Goal: Check status

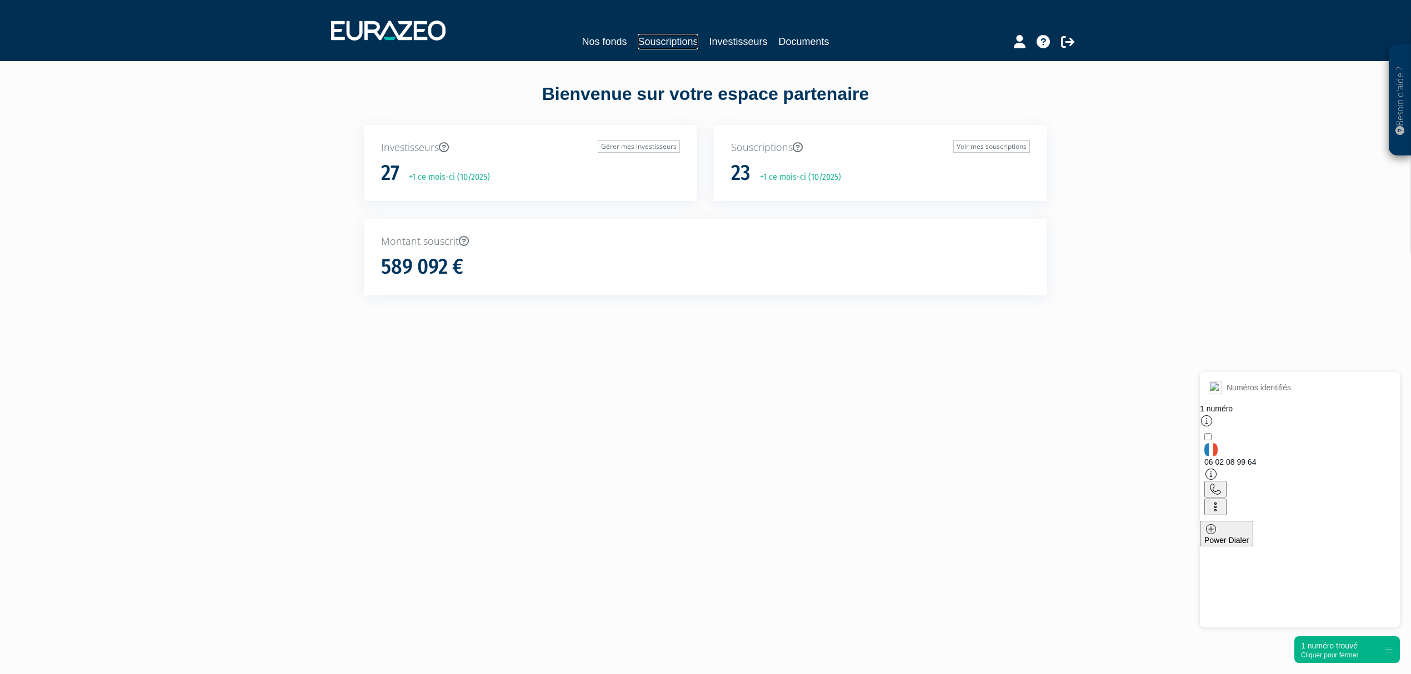
click at [664, 37] on link "Souscriptions" at bounding box center [668, 42] width 60 height 16
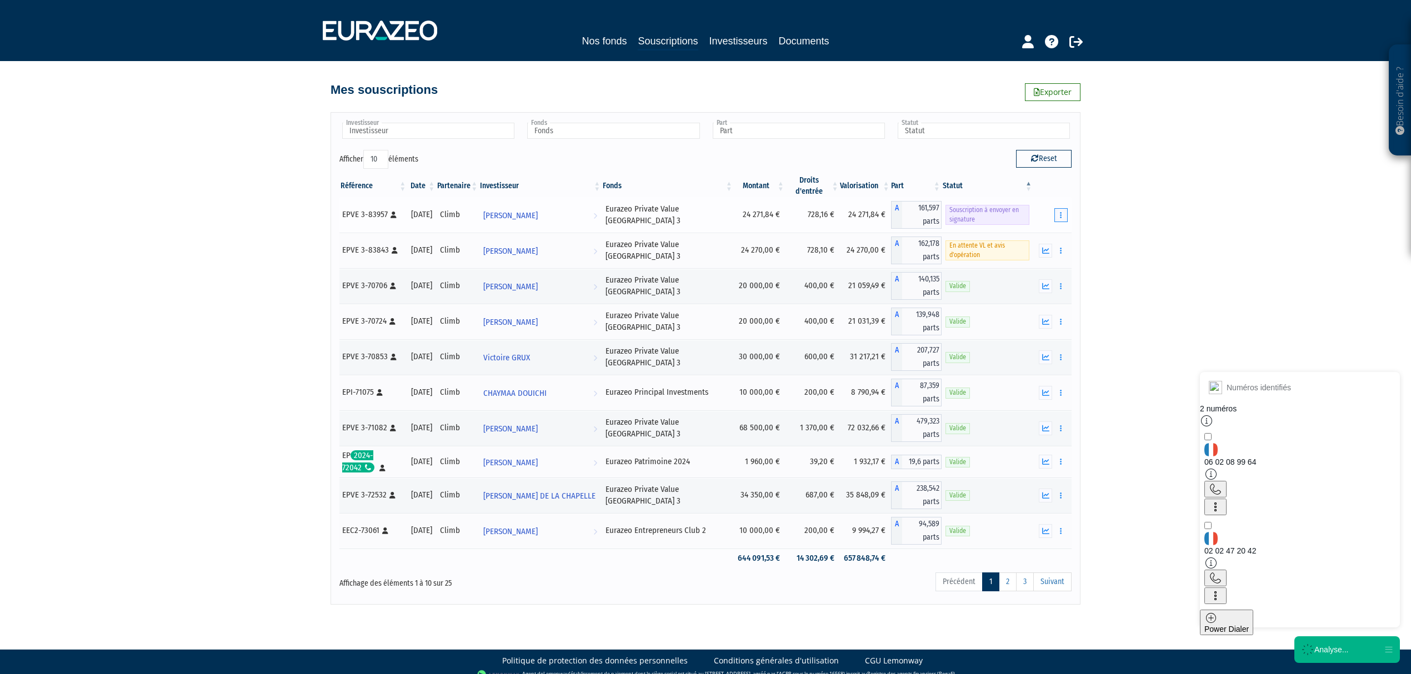
click at [1060, 219] on icon "button" at bounding box center [1061, 215] width 2 height 7
drag, startPoint x: 1062, startPoint y: 210, endPoint x: 1060, endPoint y: 222, distance: 12.5
click at [1063, 211] on button "button" at bounding box center [1060, 215] width 13 height 14
click at [1047, 236] on link "Envoyer à signer" at bounding box center [1032, 235] width 63 height 18
click at [1334, 656] on div "Cliquer pour fermer" at bounding box center [1333, 655] width 64 height 8
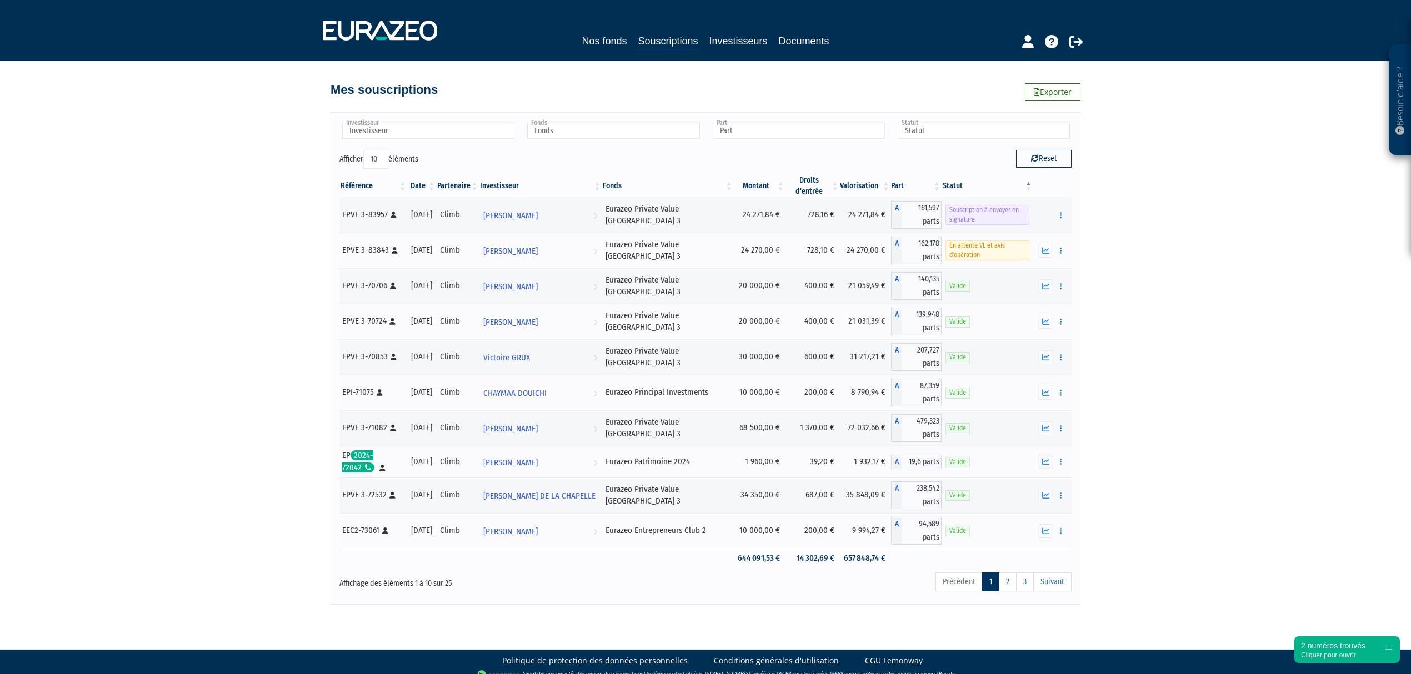
click at [1132, 222] on div "Besoin d'aide ? × J'ai besoin d'aide Si vous avez une question à propos du fonc…" at bounding box center [705, 302] width 1411 height 605
click at [1062, 212] on button "button" at bounding box center [1060, 215] width 13 height 14
click at [539, 220] on span "[PERSON_NAME]" at bounding box center [512, 215] width 54 height 21
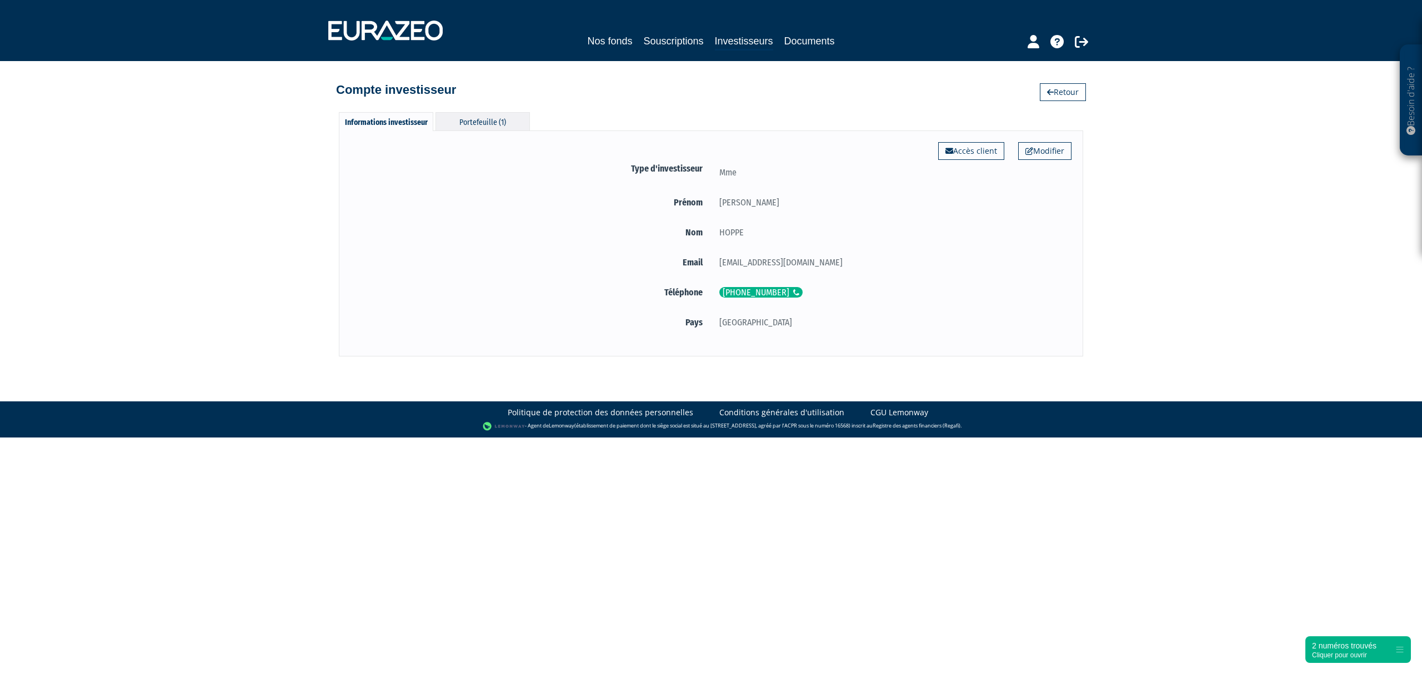
click at [470, 123] on div "Portefeuille (1)" at bounding box center [482, 121] width 94 height 18
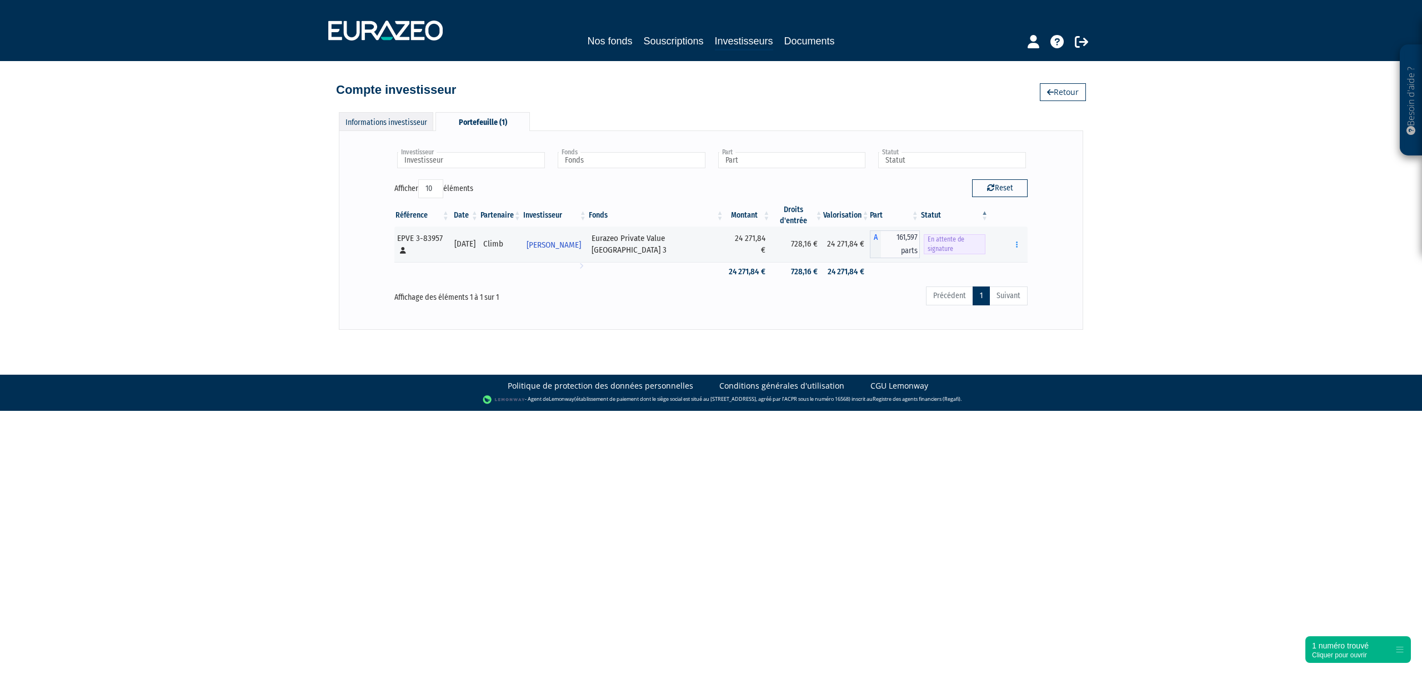
click at [403, 123] on div "Informations investisseur" at bounding box center [386, 121] width 94 height 18
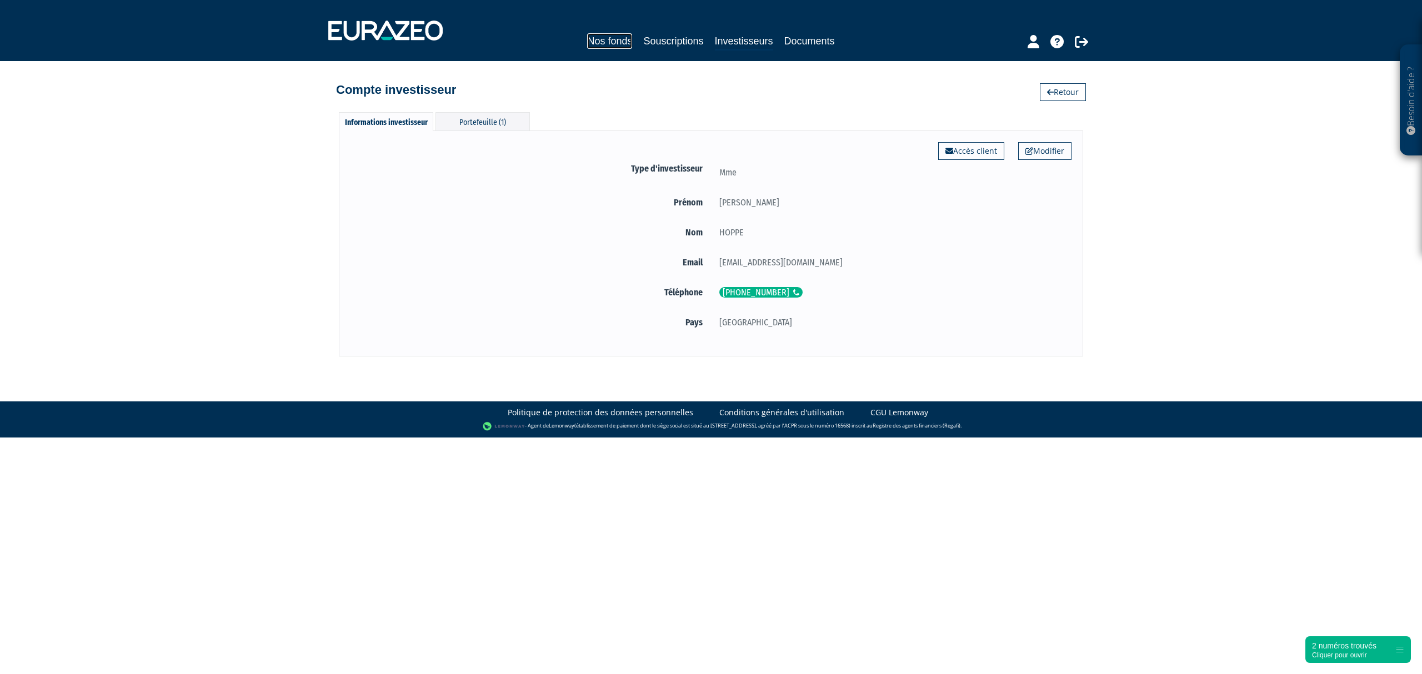
click at [596, 41] on link "Nos fonds" at bounding box center [609, 41] width 45 height 16
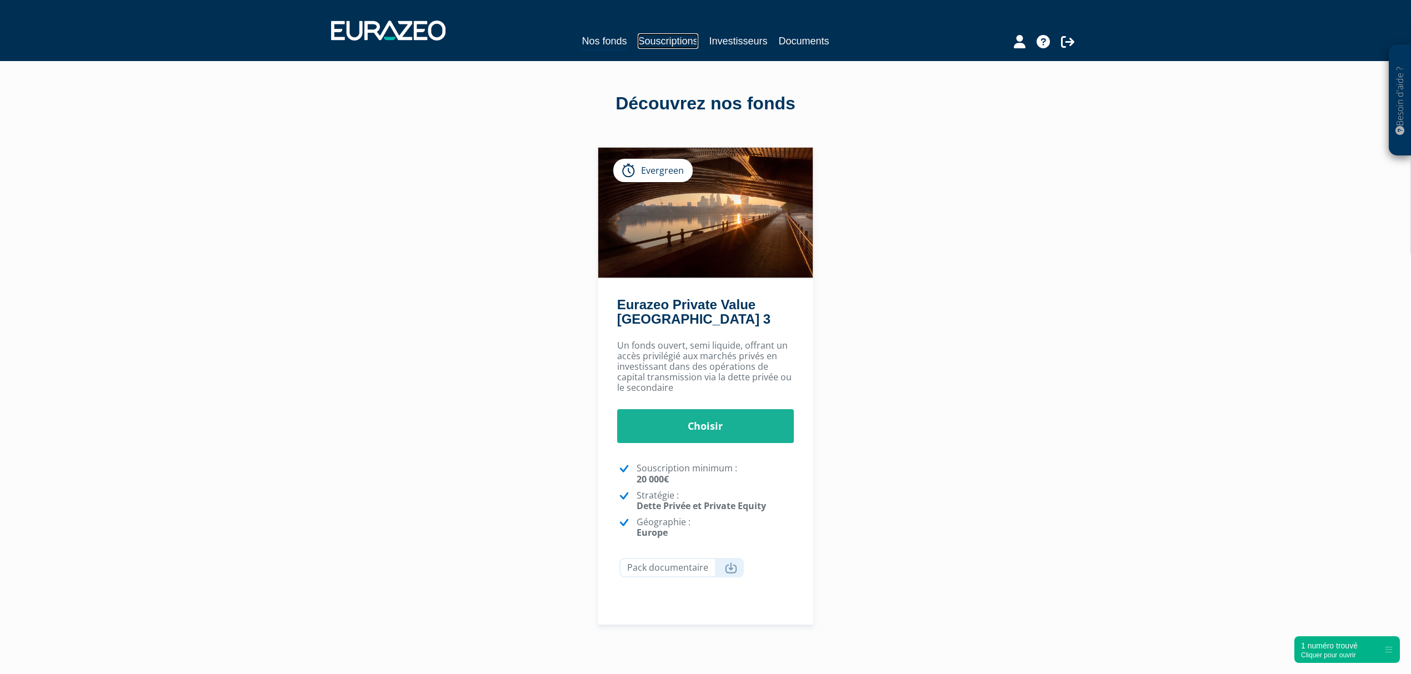
click at [671, 43] on link "Souscriptions" at bounding box center [668, 41] width 60 height 16
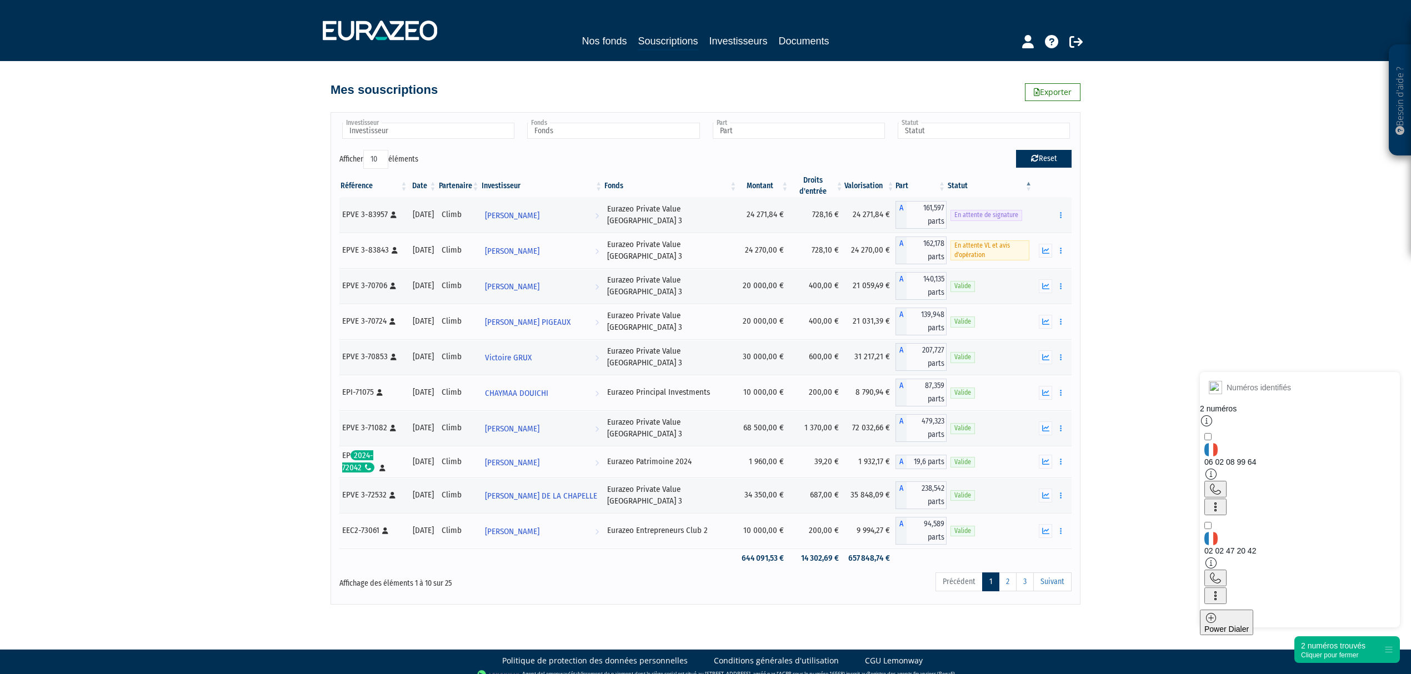
click at [1040, 162] on button "Reset" at bounding box center [1044, 159] width 56 height 18
type input "Investisseur"
type input "Fonds"
type input "Part"
type input "Statut"
